Goal: Task Accomplishment & Management: Use online tool/utility

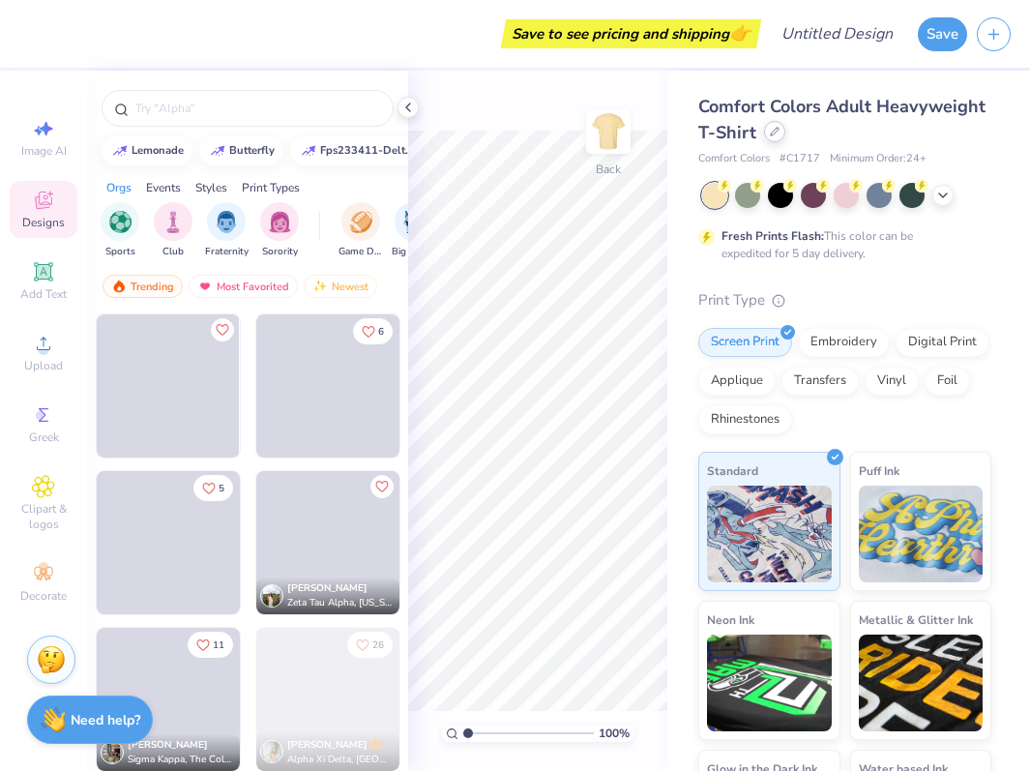
click at [773, 136] on div at bounding box center [774, 131] width 21 height 21
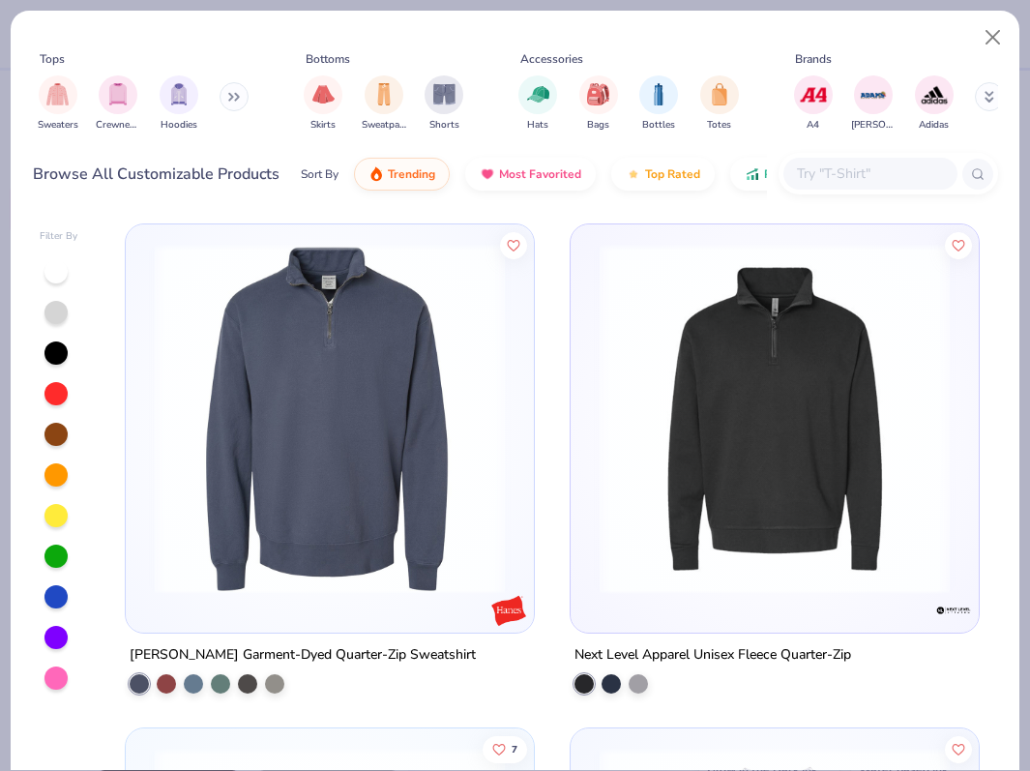
click at [330, 509] on img at bounding box center [329, 419] width 369 height 350
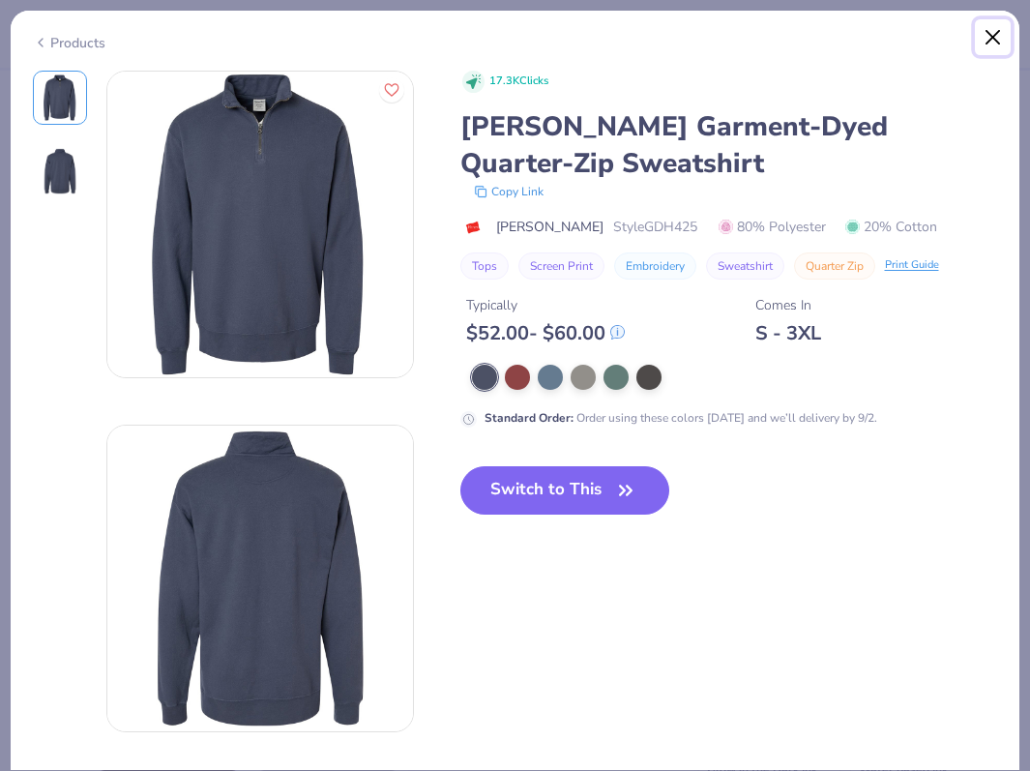
click at [987, 39] on button "Close" at bounding box center [993, 37] width 37 height 37
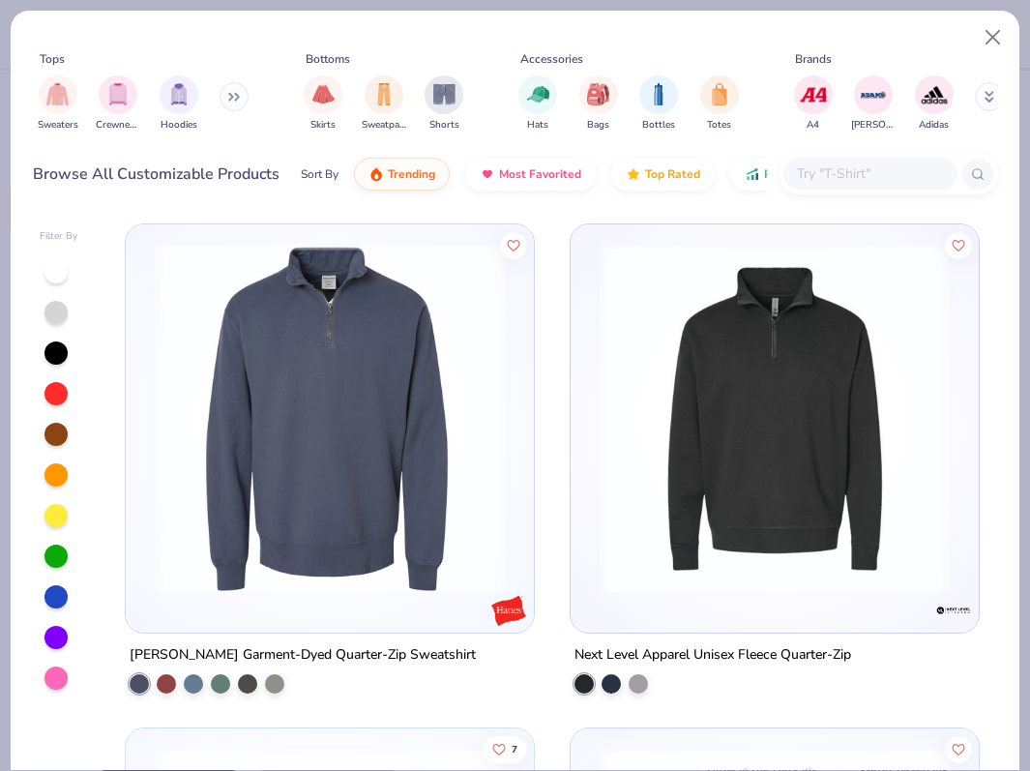
click at [681, 478] on img at bounding box center [774, 419] width 369 height 350
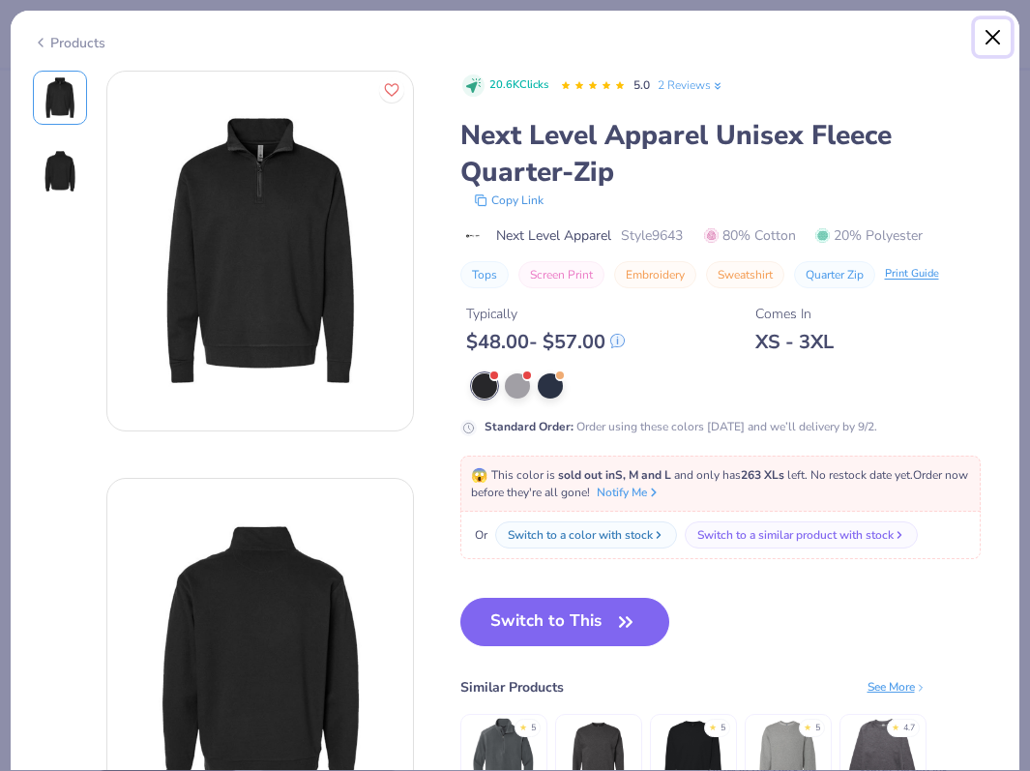
click at [990, 41] on button "Close" at bounding box center [993, 37] width 37 height 37
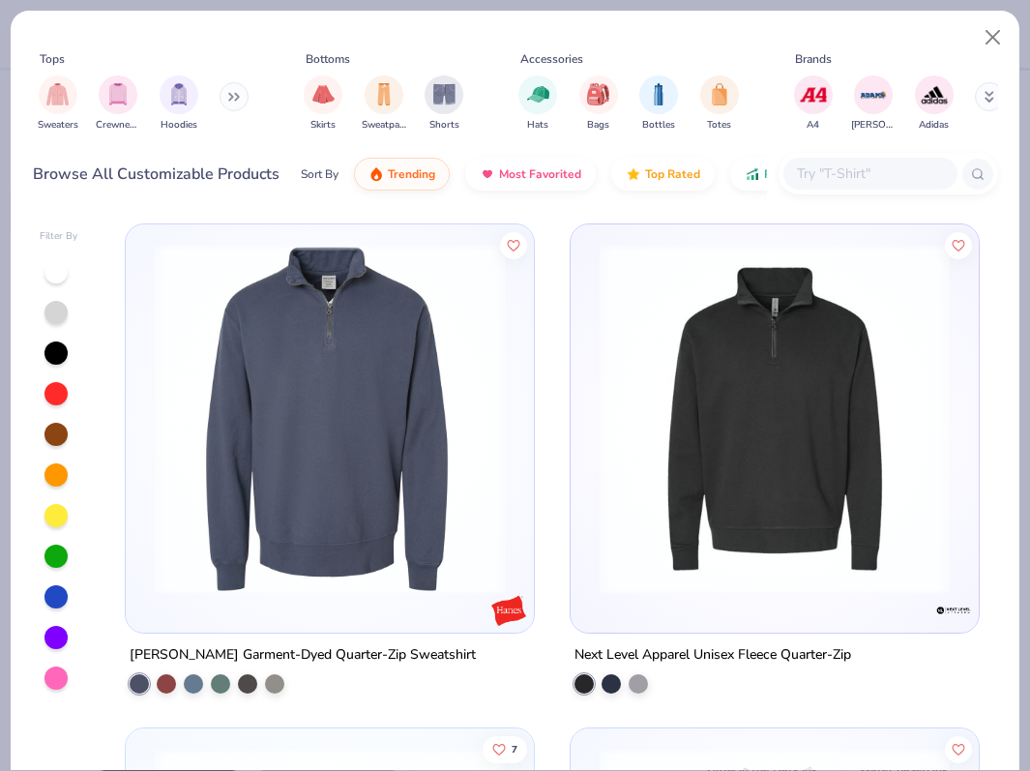
click at [312, 464] on img at bounding box center [329, 419] width 369 height 350
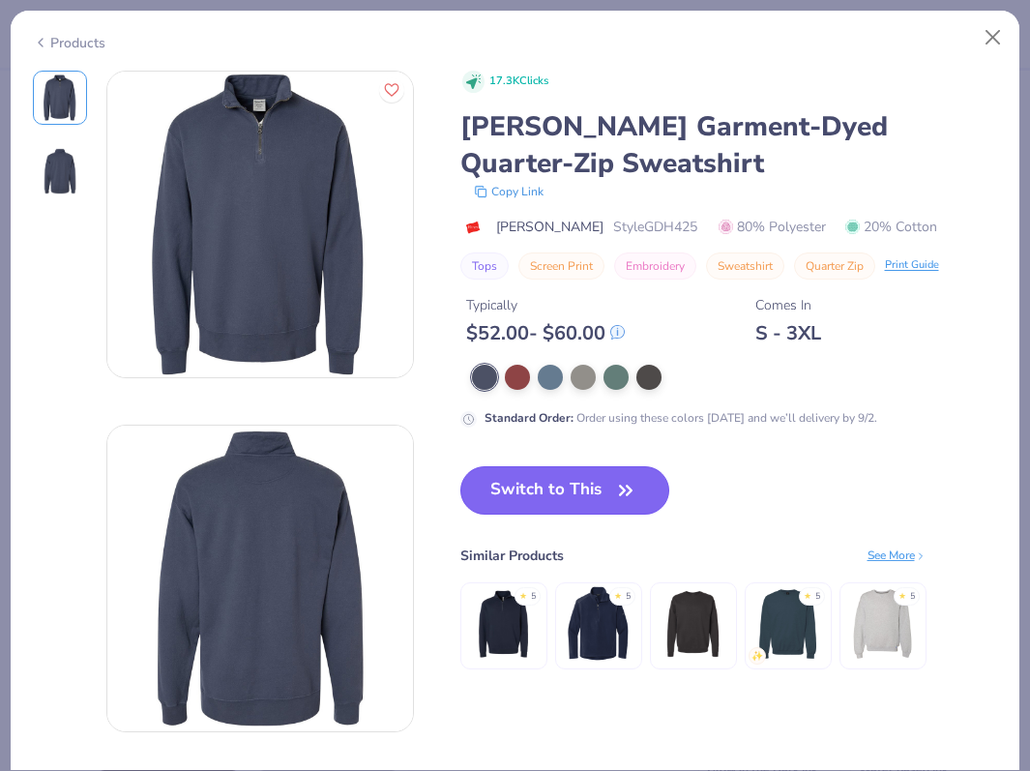
click at [567, 494] on button "Switch to This" at bounding box center [565, 490] width 210 height 48
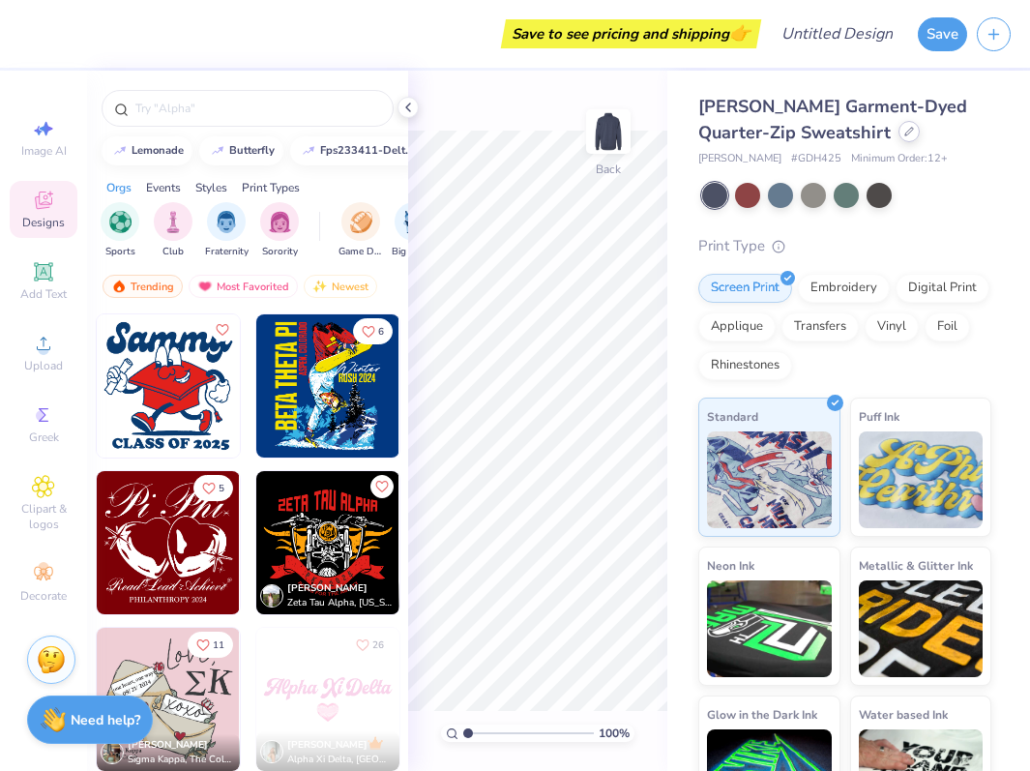
click at [899, 136] on div at bounding box center [909, 131] width 21 height 21
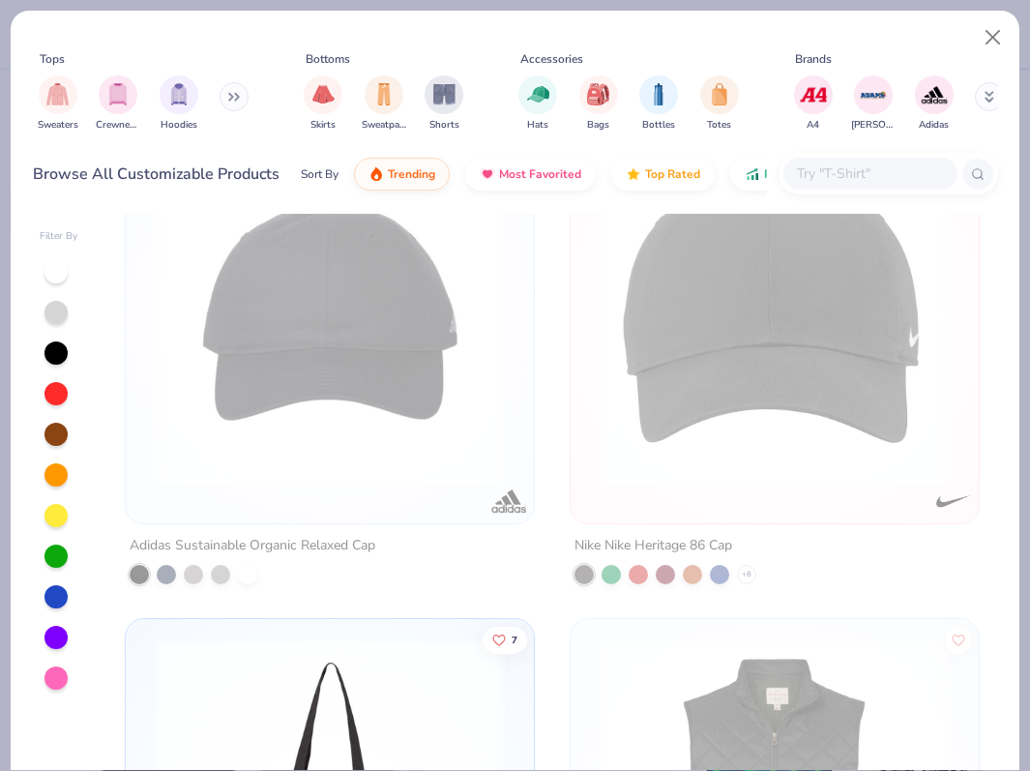
scroll to position [2667, 0]
